Goal: Communication & Community: Answer question/provide support

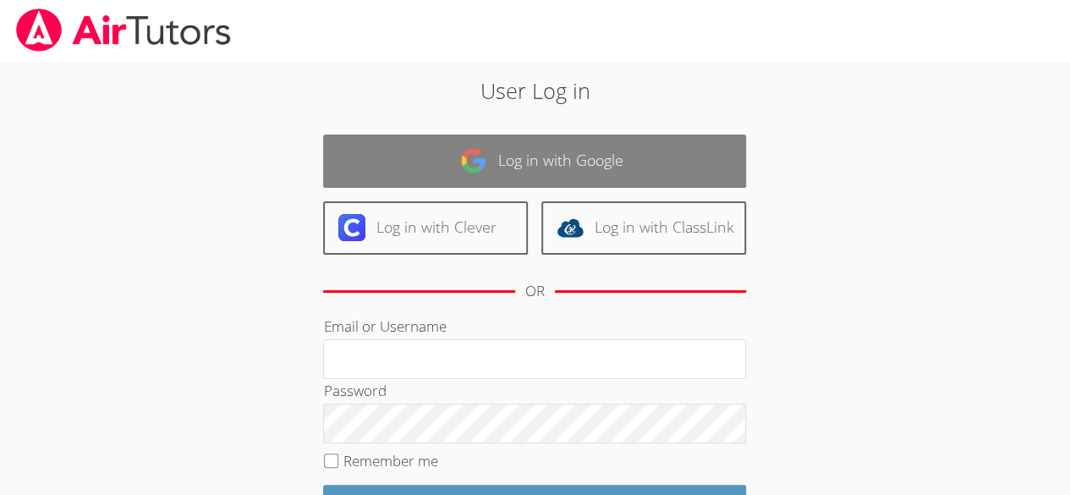
click at [722, 159] on link "Log in with Google" at bounding box center [534, 160] width 423 height 53
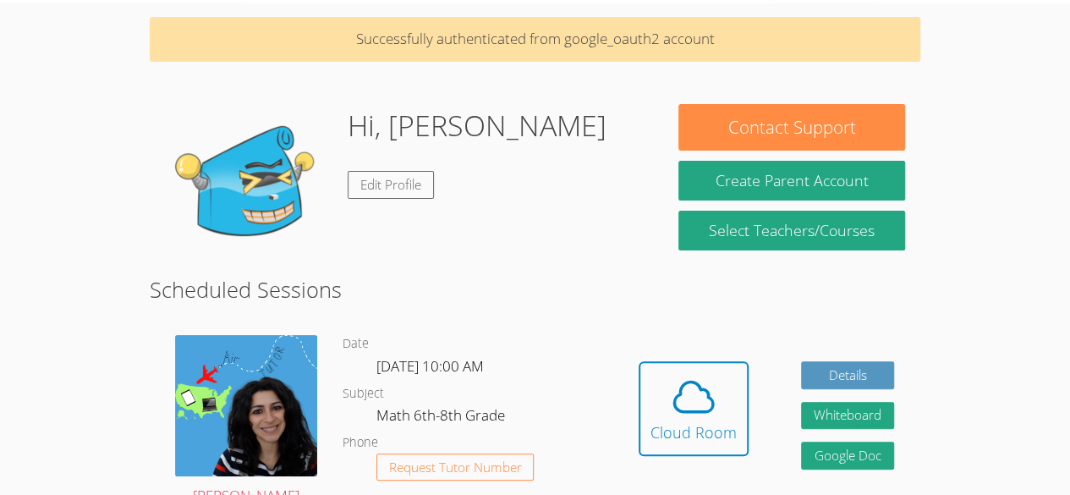
scroll to position [75, 0]
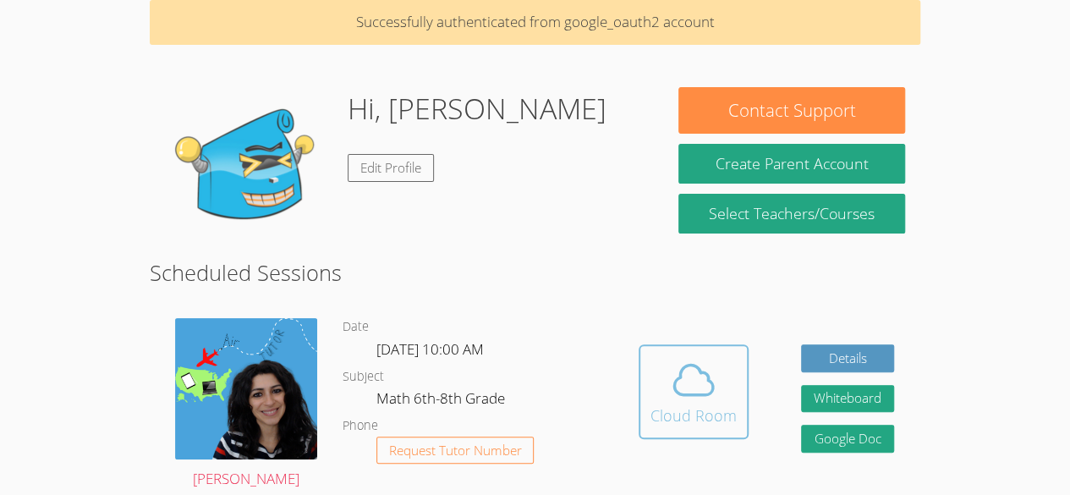
click at [695, 409] on div "Cloud Room" at bounding box center [693, 415] width 86 height 24
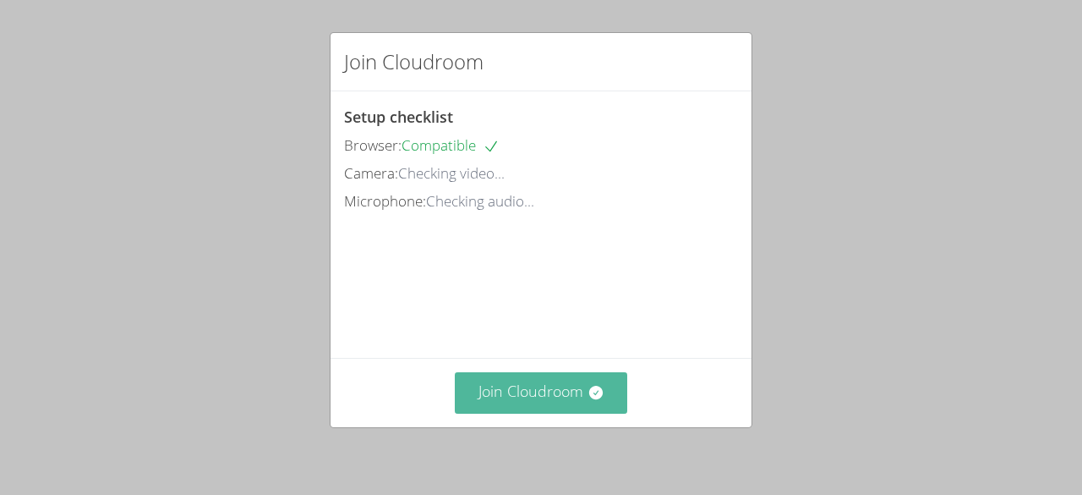
click at [482, 393] on button "Join Cloudroom" at bounding box center [541, 392] width 173 height 41
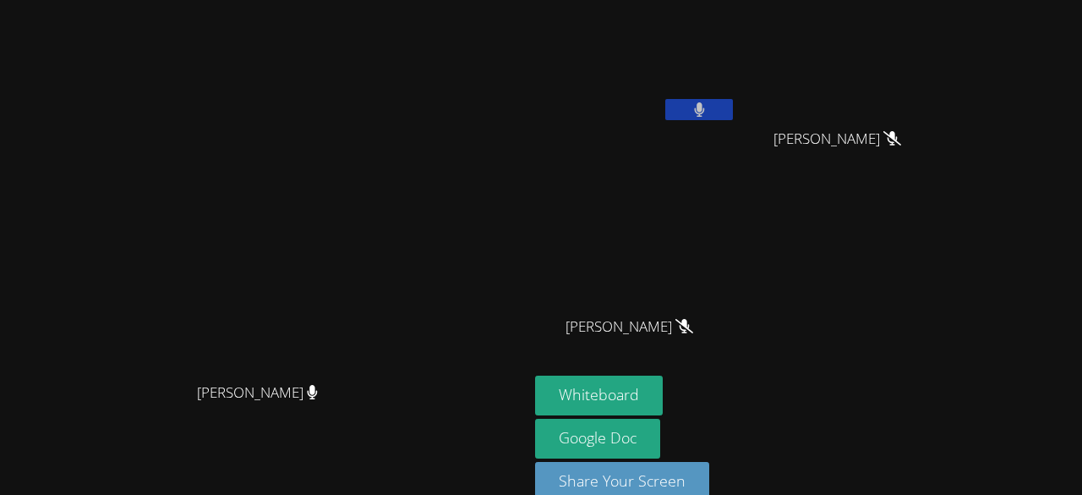
click at [138, 374] on video at bounding box center [265, 229] width 254 height 290
click at [138, 289] on video at bounding box center [265, 229] width 254 height 290
click at [138, 300] on video at bounding box center [265, 229] width 254 height 290
click at [944, 24] on video at bounding box center [843, 63] width 201 height 113
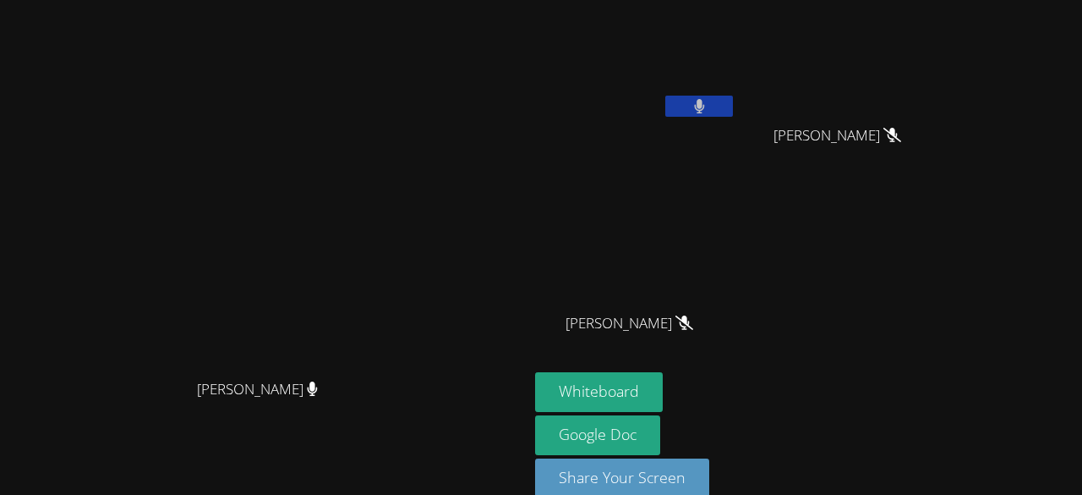
scroll to position [3, 0]
click at [663, 391] on button "Whiteboard" at bounding box center [599, 392] width 128 height 40
click at [709, 108] on icon at bounding box center [700, 106] width 18 height 14
click at [391, 267] on video at bounding box center [265, 225] width 254 height 290
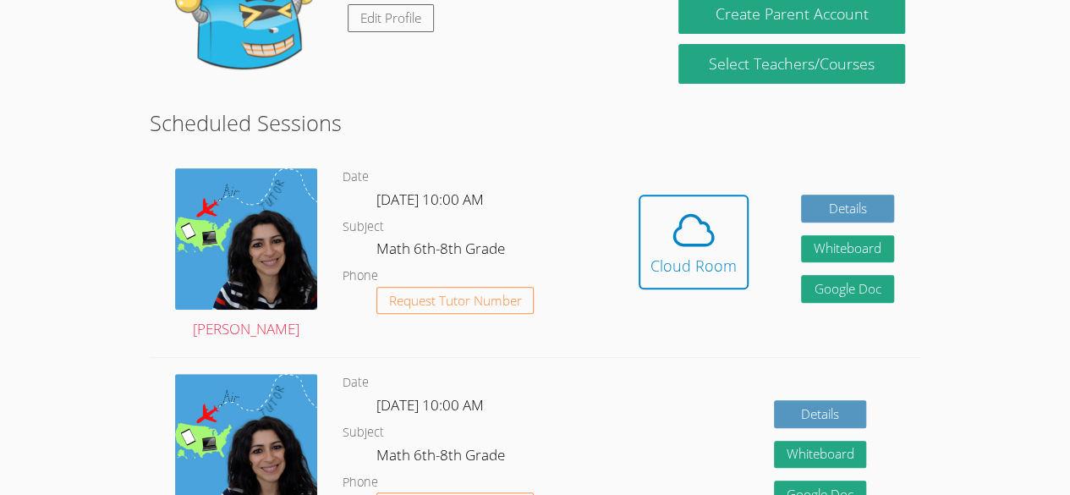
scroll to position [227, 0]
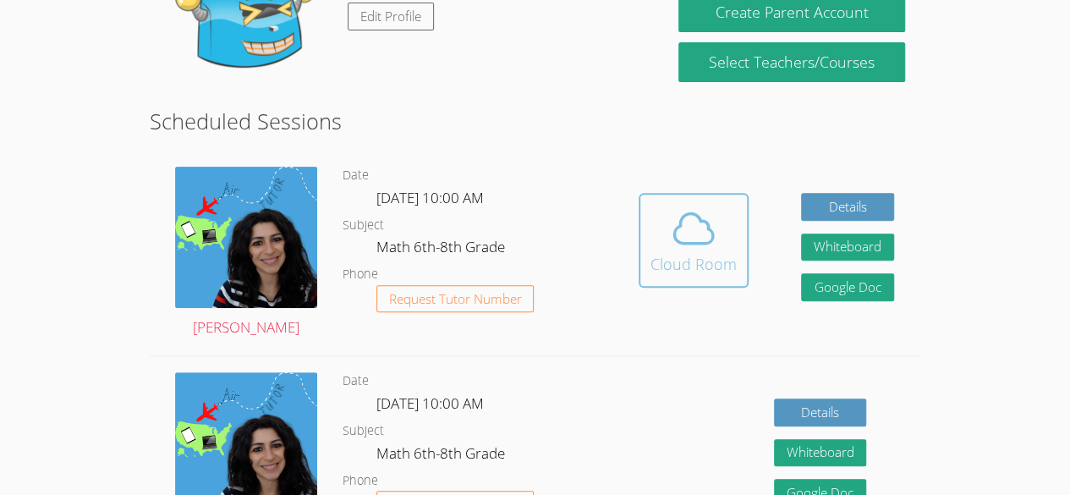
click at [698, 238] on icon at bounding box center [693, 228] width 47 height 47
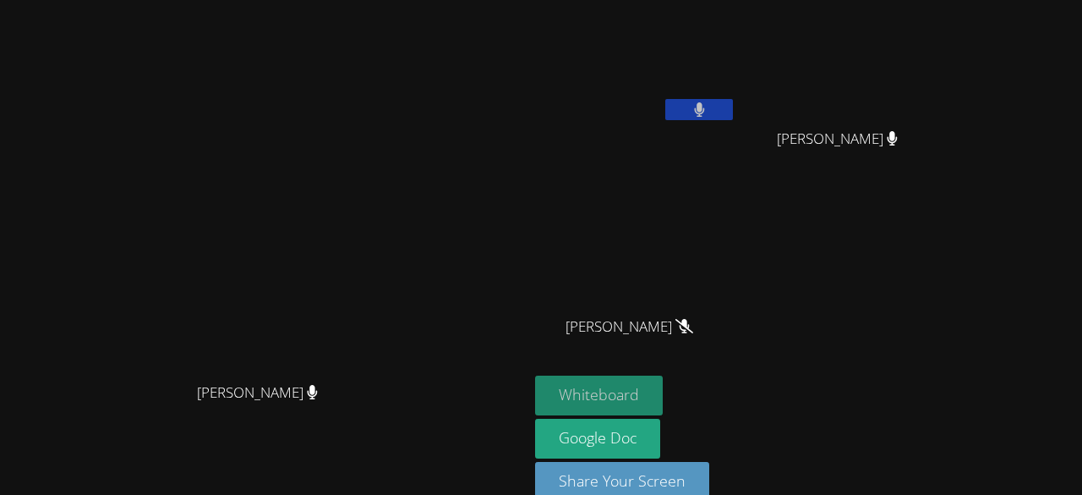
click at [663, 396] on button "Whiteboard" at bounding box center [599, 395] width 128 height 40
click at [663, 394] on button "Whiteboard" at bounding box center [599, 395] width 128 height 40
